Goal: Task Accomplishment & Management: Manage account settings

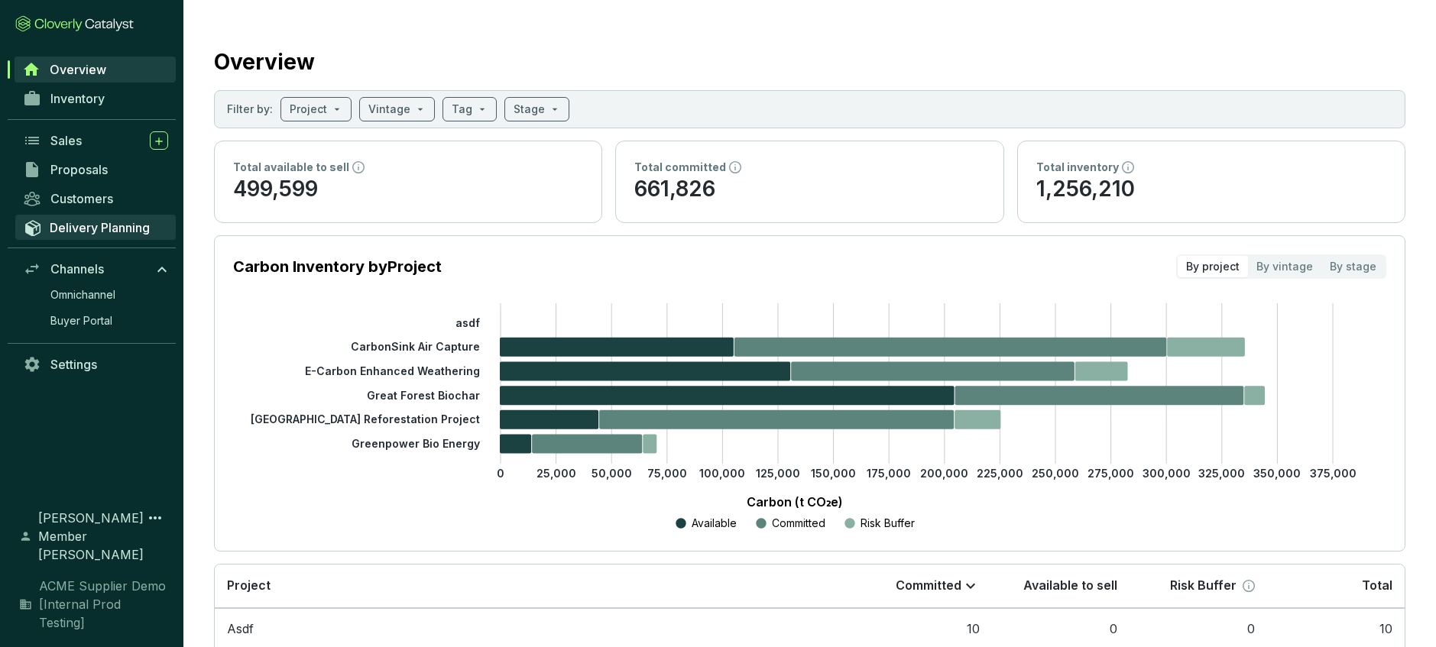
click at [110, 229] on span "Delivery Planning" at bounding box center [100, 227] width 100 height 15
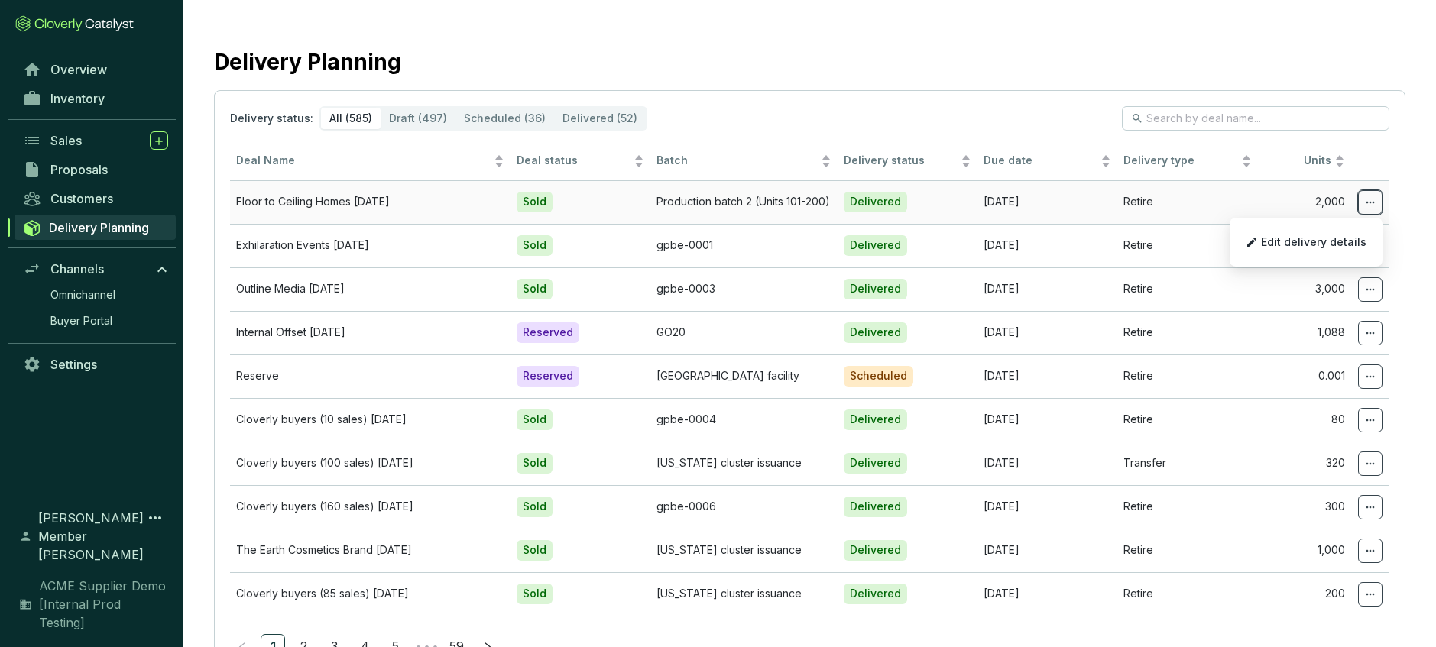
click at [1376, 200] on span at bounding box center [1370, 202] width 24 height 24
click at [1329, 245] on span "Edit delivery details" at bounding box center [1313, 242] width 105 height 12
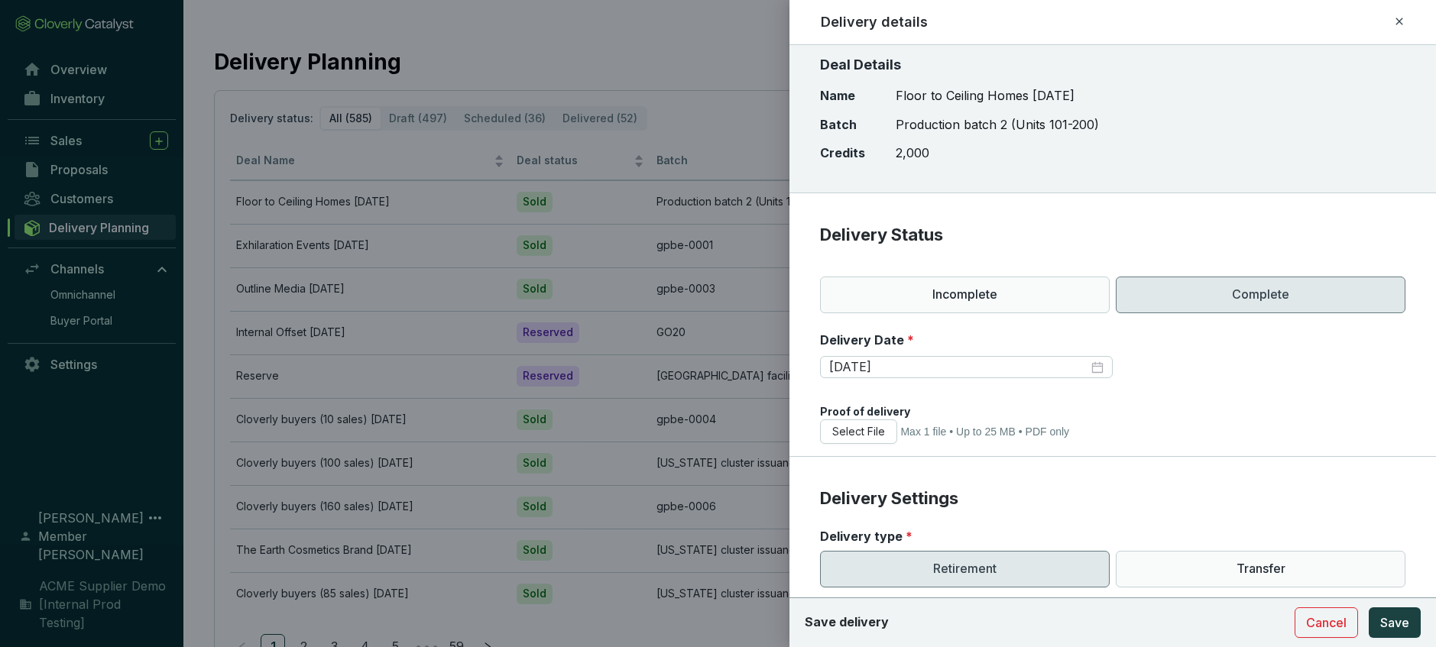
click at [1393, 18] on icon at bounding box center [1399, 21] width 12 height 18
click at [1392, 18] on div "Delivery details" at bounding box center [1113, 22] width 585 height 20
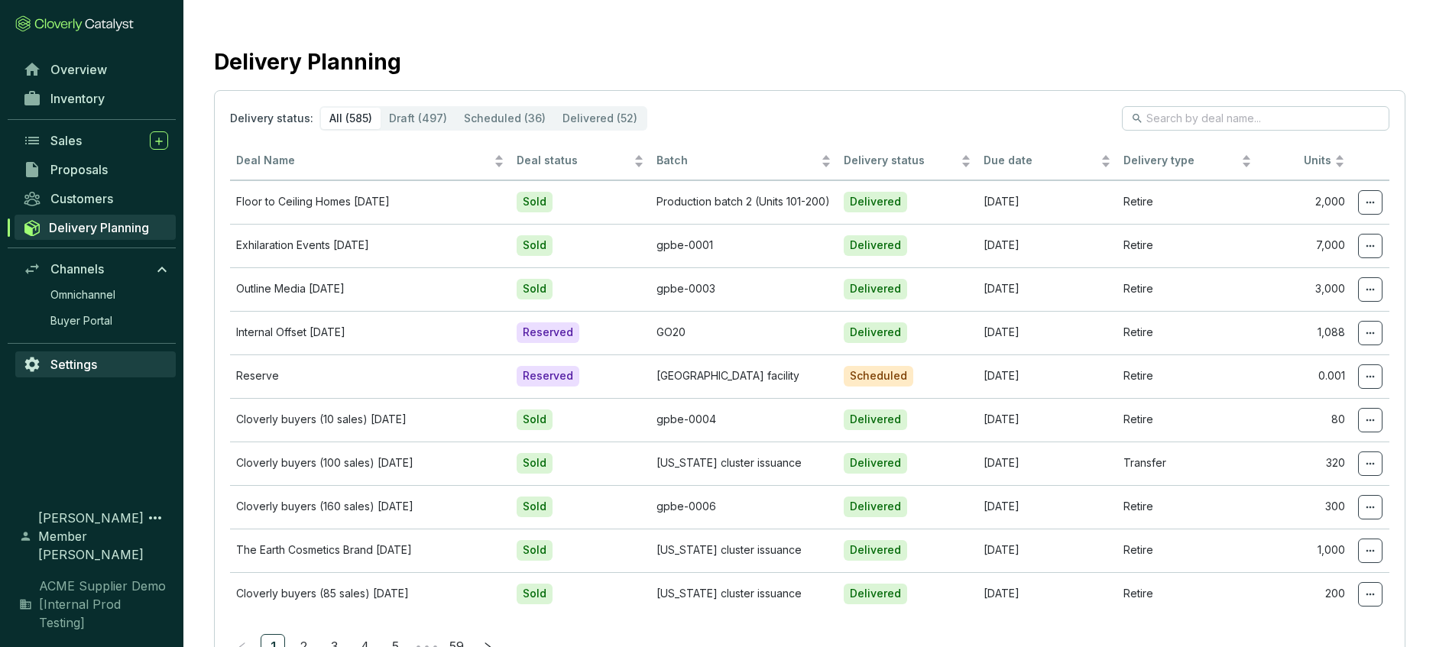
click at [96, 368] on span "Settings" at bounding box center [73, 364] width 47 height 15
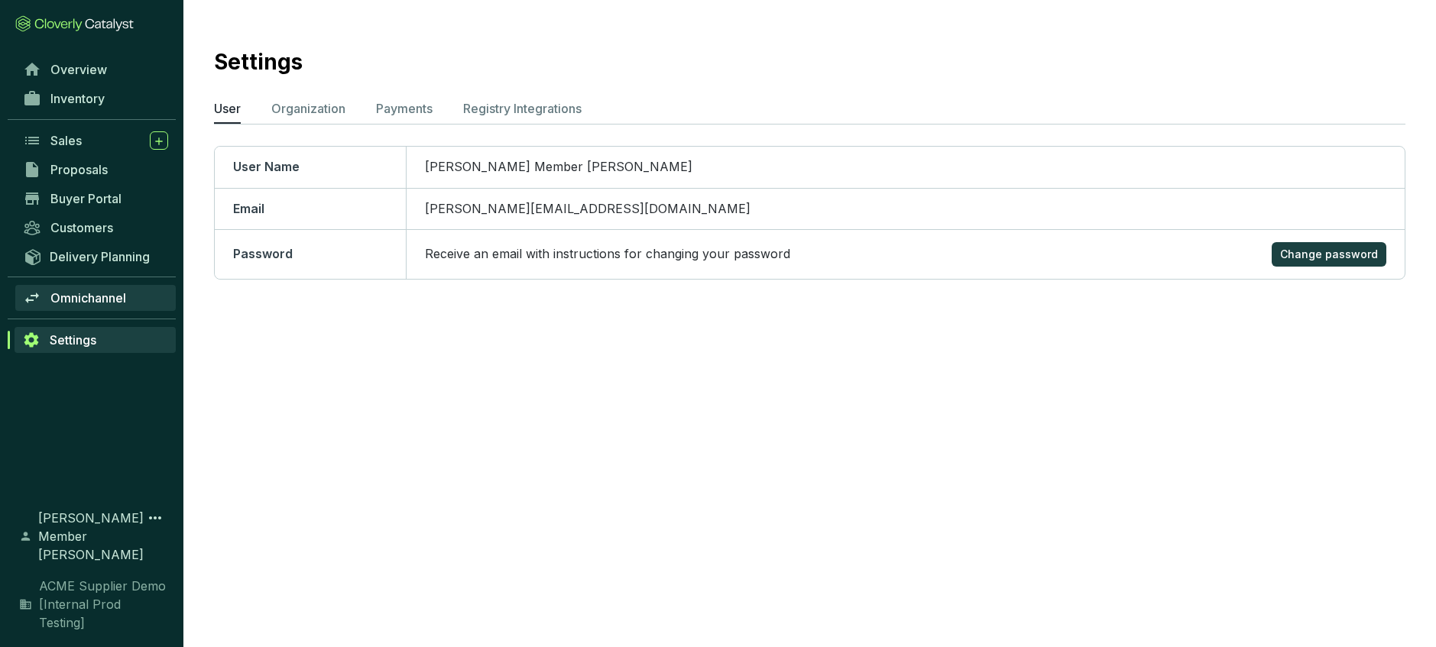
click at [101, 299] on span "Omnichannel" at bounding box center [88, 297] width 76 height 15
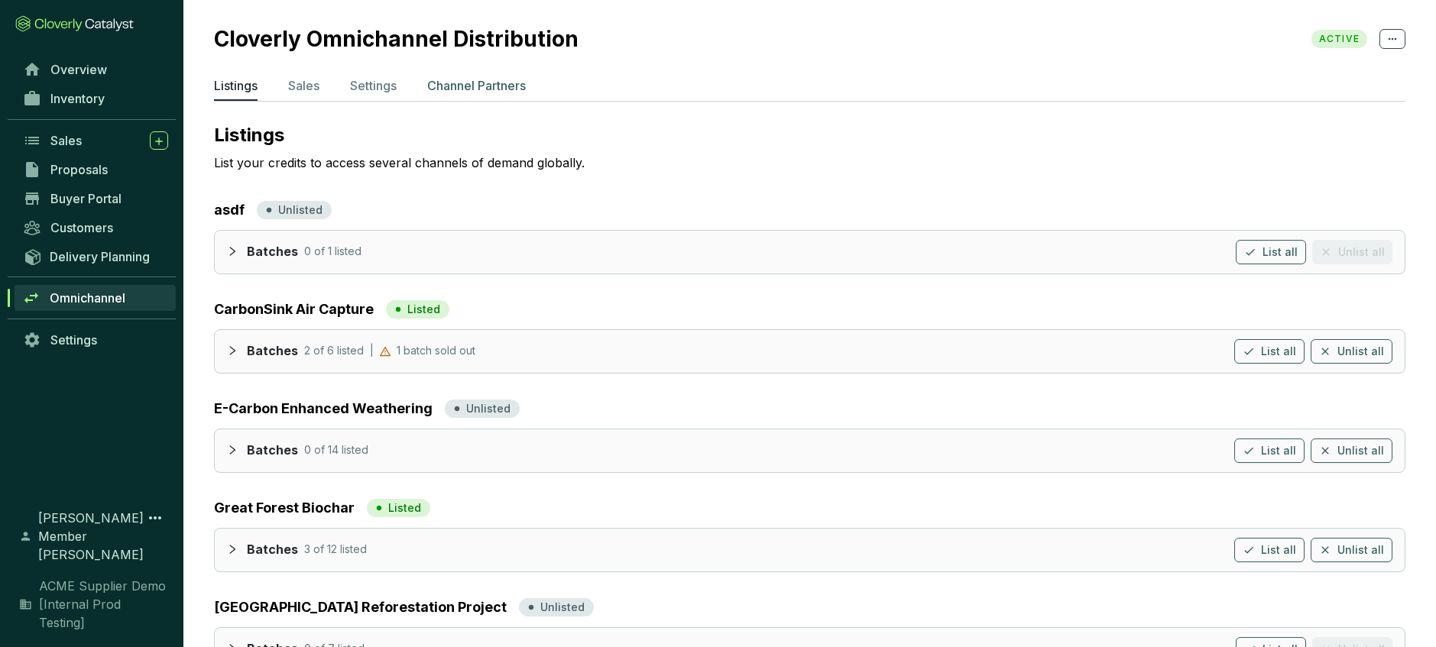
click at [501, 96] on li "Channel Partners" at bounding box center [476, 88] width 99 height 24
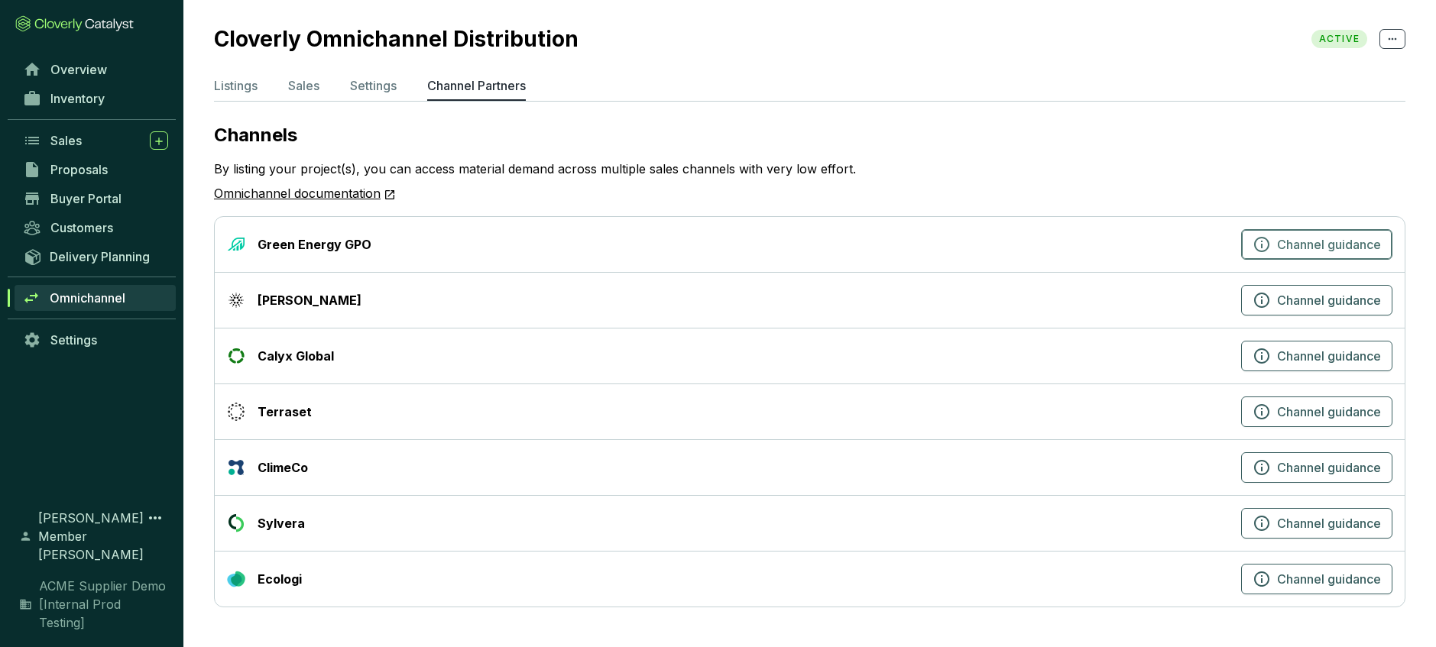
click at [1262, 232] on button "Channel guidance" at bounding box center [1316, 244] width 151 height 31
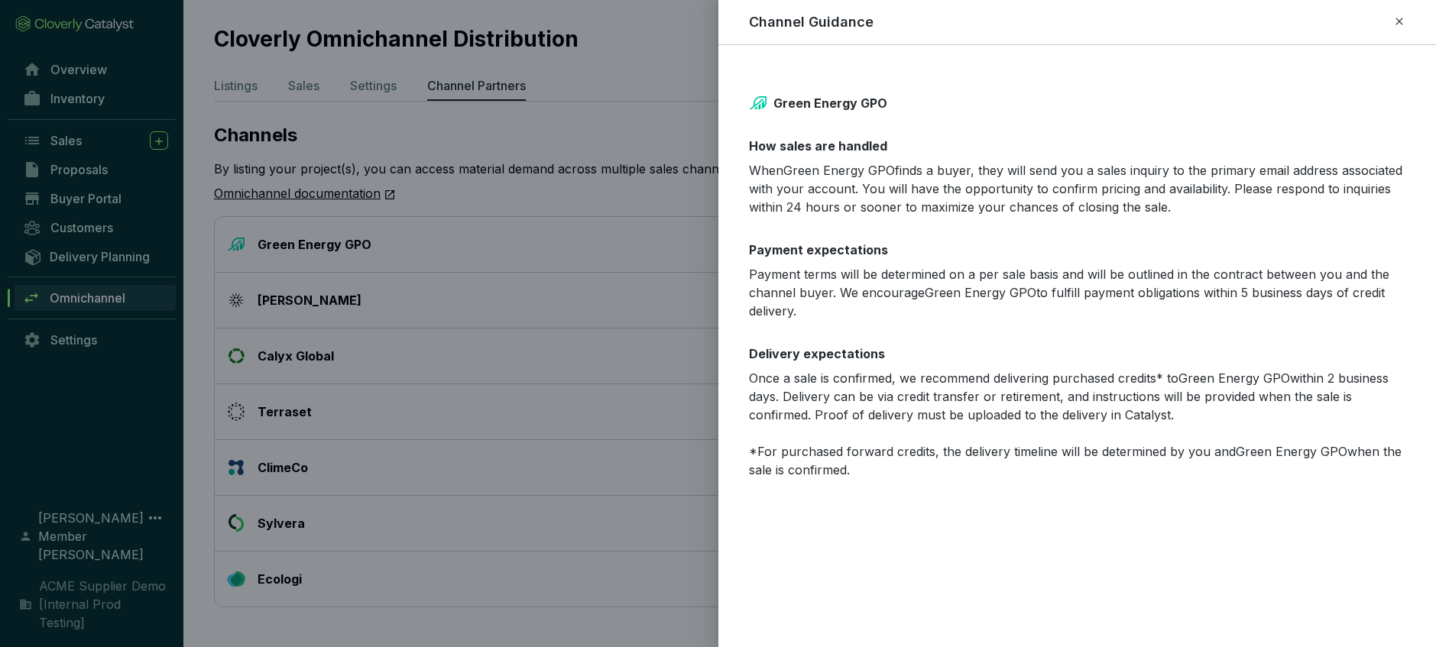
click at [1408, 20] on div "Channel Guidance" at bounding box center [1078, 22] width 682 height 20
click at [1396, 21] on icon at bounding box center [1399, 21] width 12 height 18
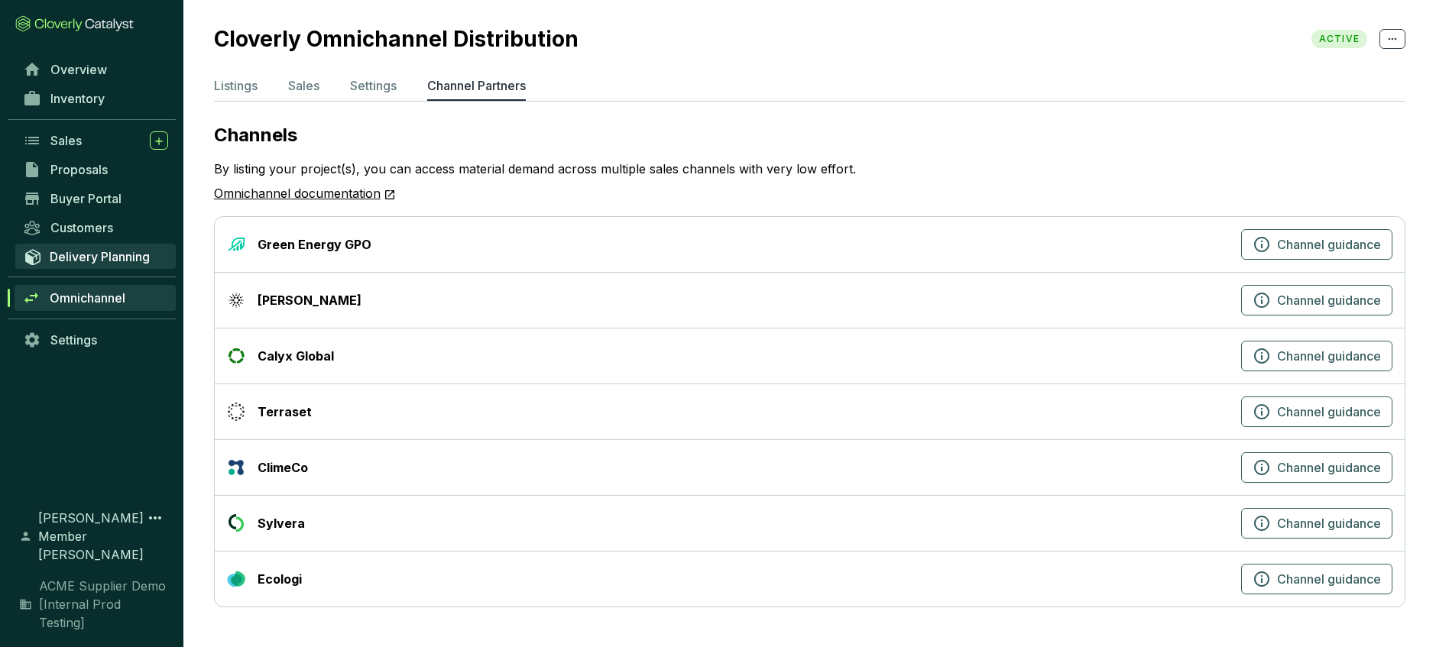
click at [128, 258] on span "Delivery Planning" at bounding box center [100, 256] width 100 height 15
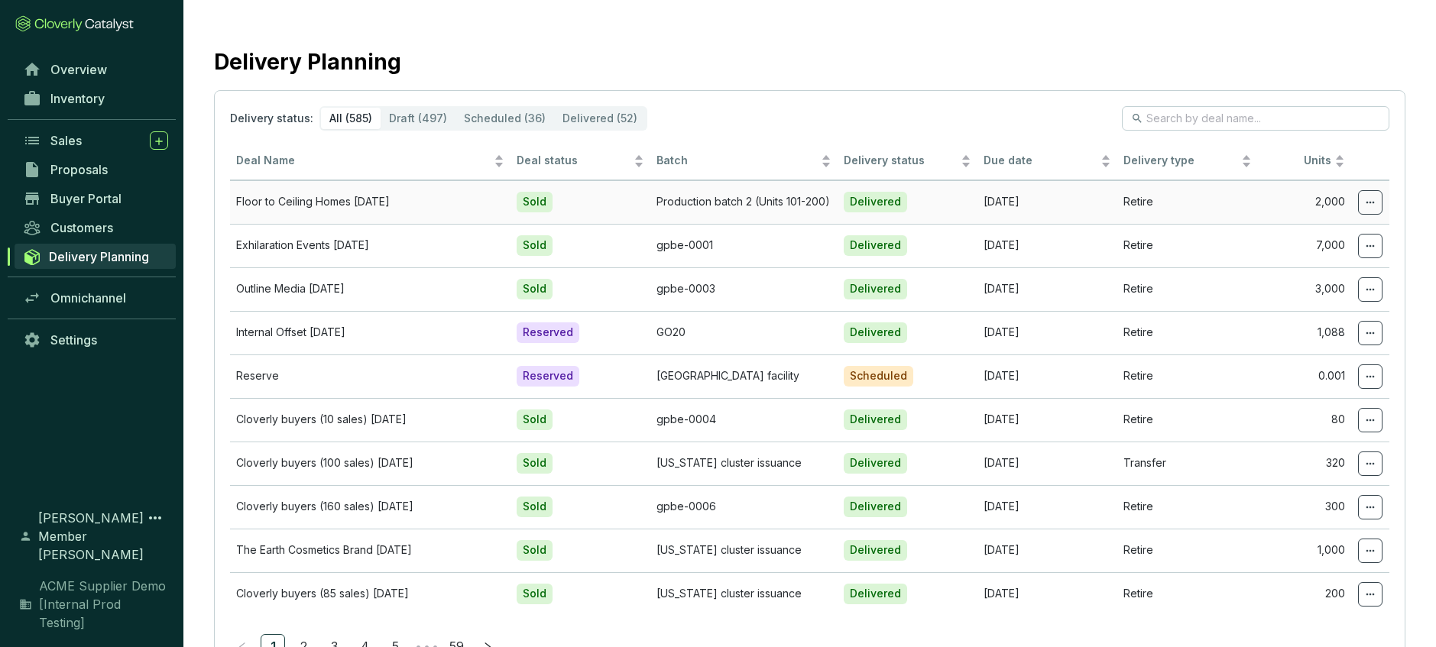
click at [1366, 205] on icon at bounding box center [1370, 202] width 12 height 18
click at [1327, 238] on span "Edit delivery details" at bounding box center [1313, 242] width 105 height 12
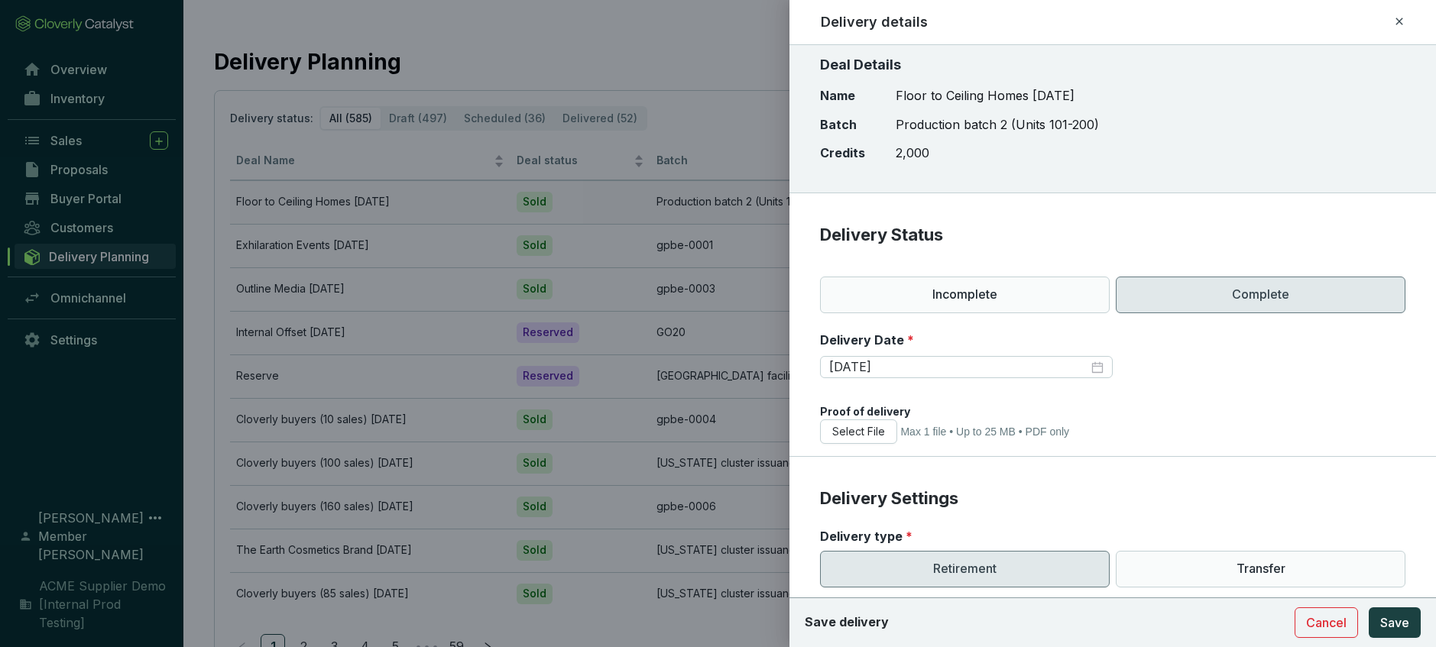
click at [1399, 18] on icon at bounding box center [1399, 21] width 12 height 18
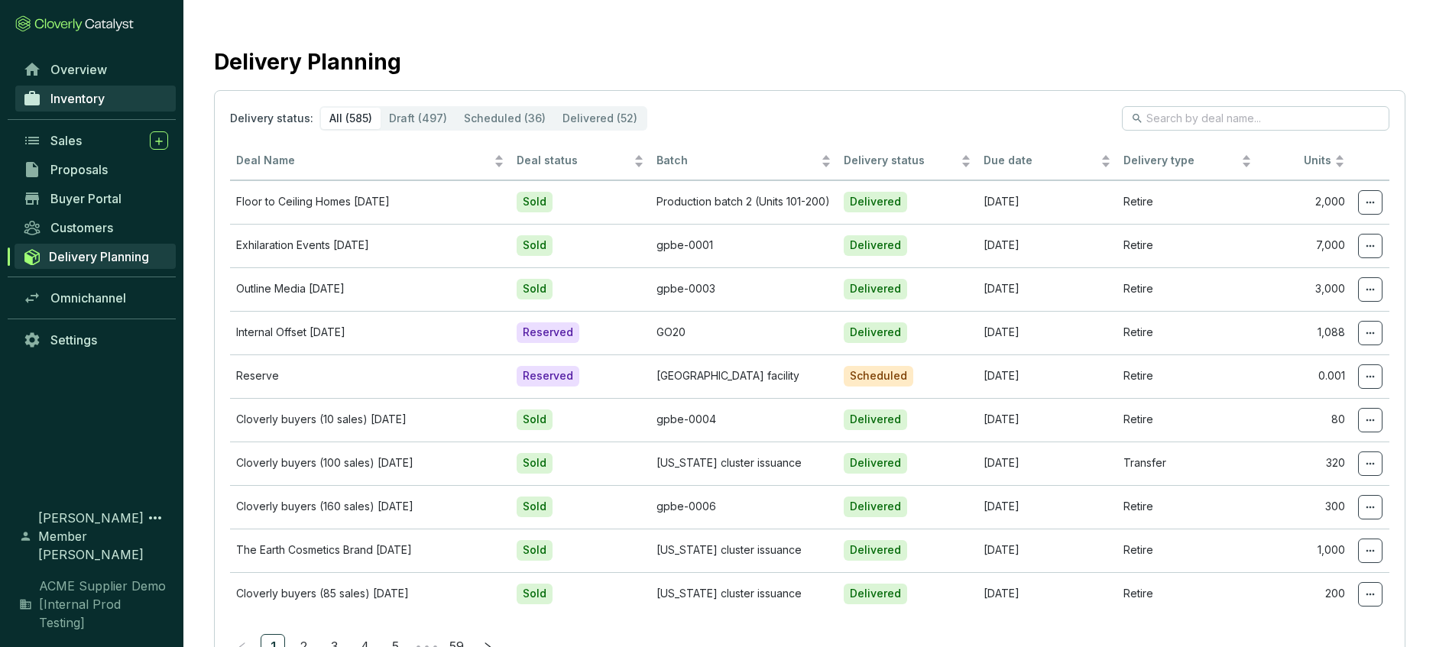
click at [60, 97] on span "Inventory" at bounding box center [77, 98] width 54 height 15
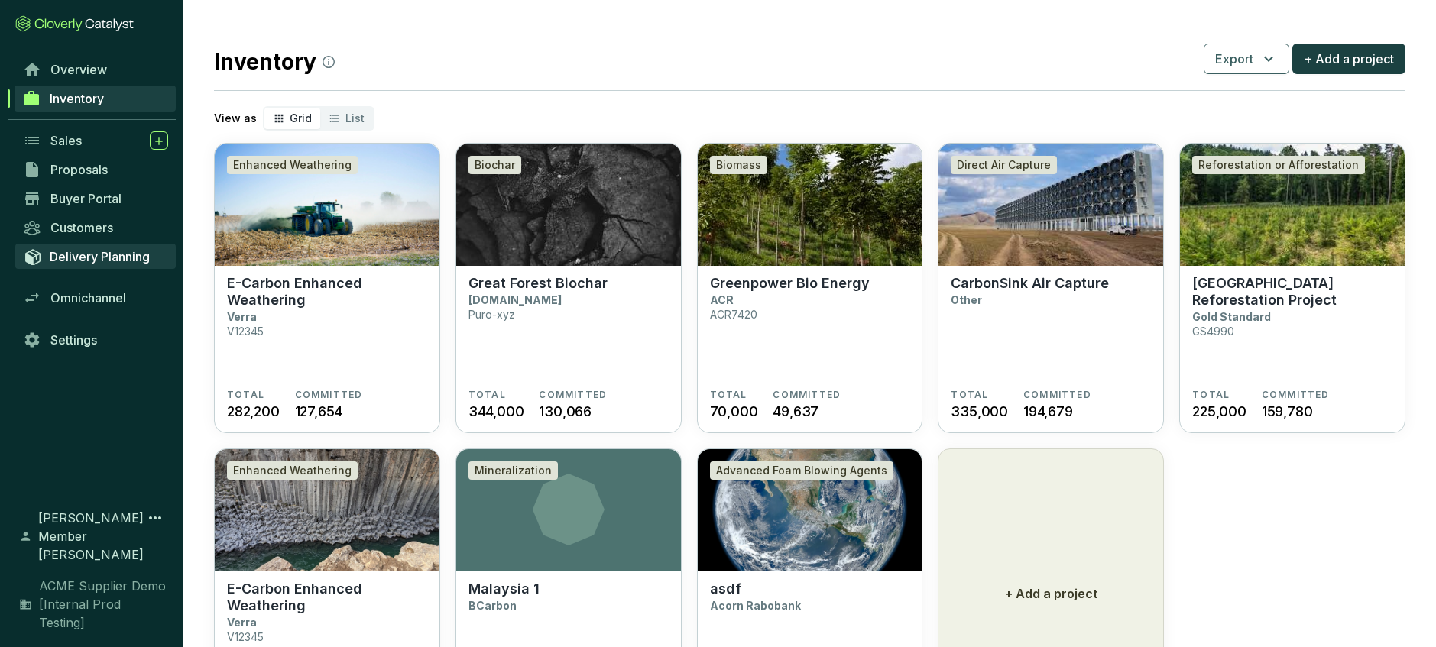
click at [79, 254] on span "Delivery Planning" at bounding box center [100, 256] width 100 height 15
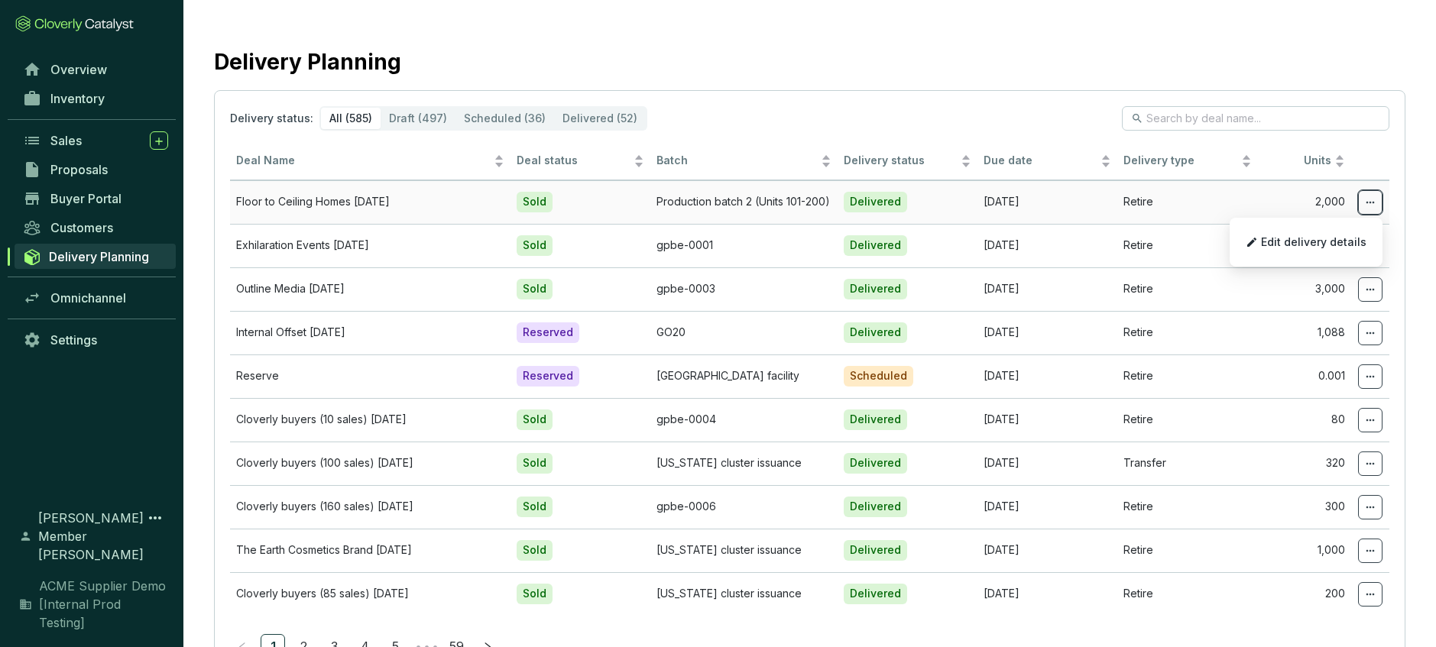
click at [1362, 194] on span at bounding box center [1370, 202] width 24 height 24
click at [1328, 232] on p "Edit delivery details" at bounding box center [1306, 242] width 138 height 32
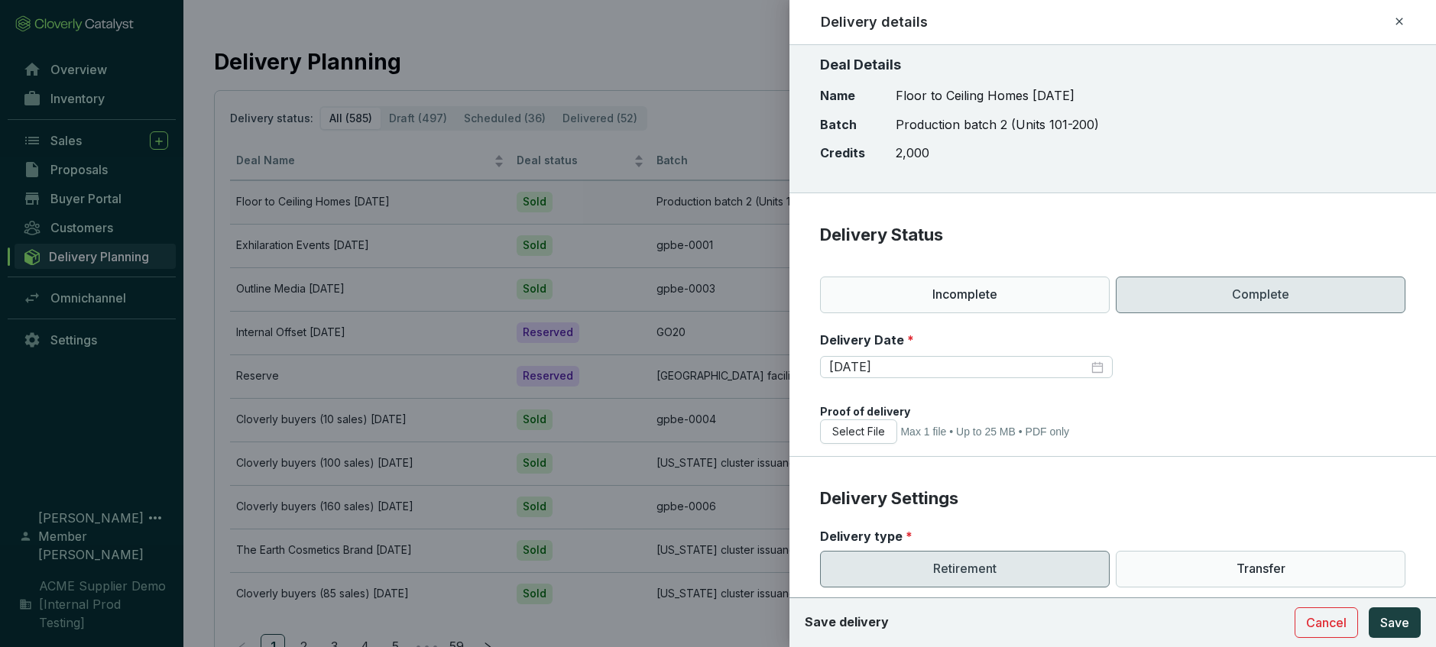
click at [1399, 20] on icon at bounding box center [1398, 21] width 7 height 7
